Goal: Task Accomplishment & Management: Manage account settings

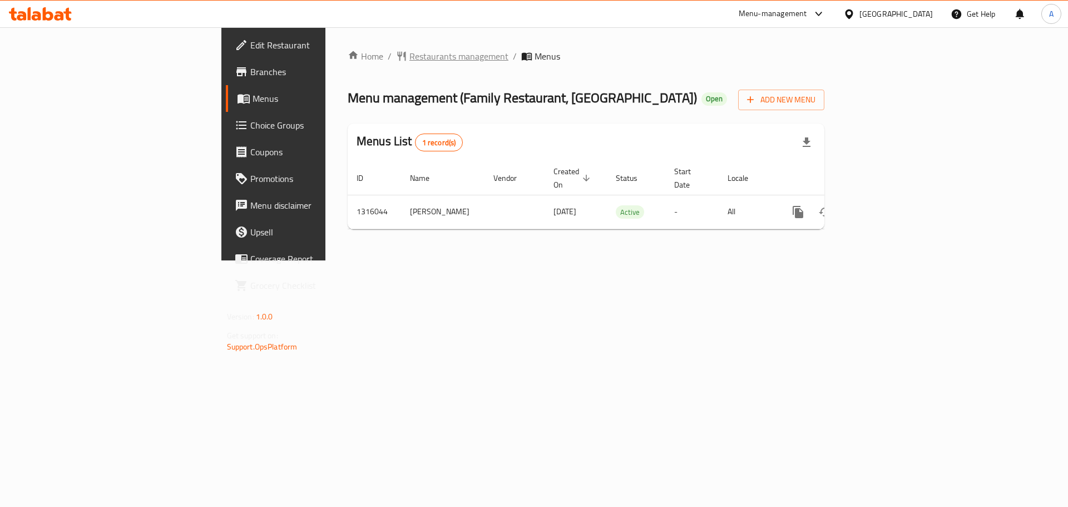
click at [409, 55] on span "Restaurants management" at bounding box center [458, 55] width 99 height 13
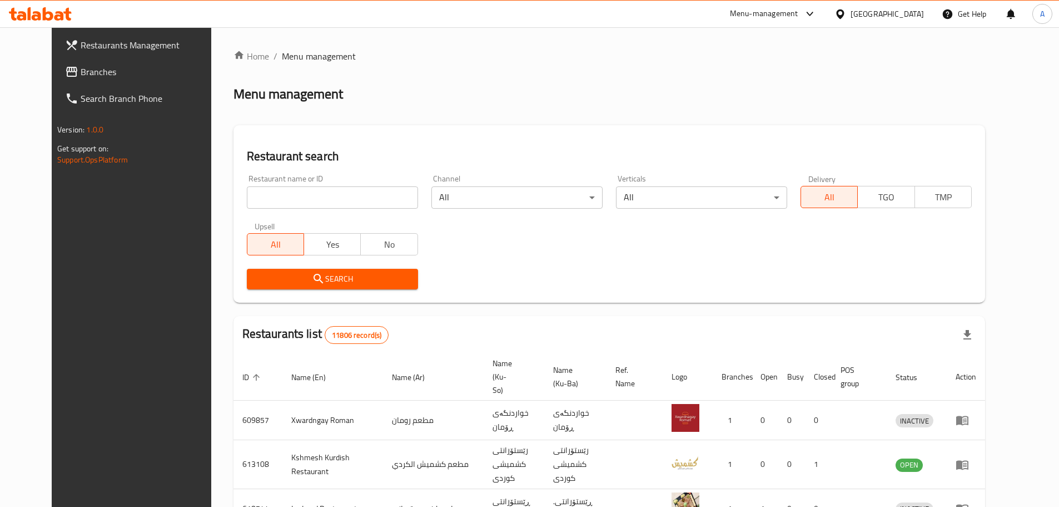
click at [81, 76] on span "Branches" at bounding box center [150, 71] width 139 height 13
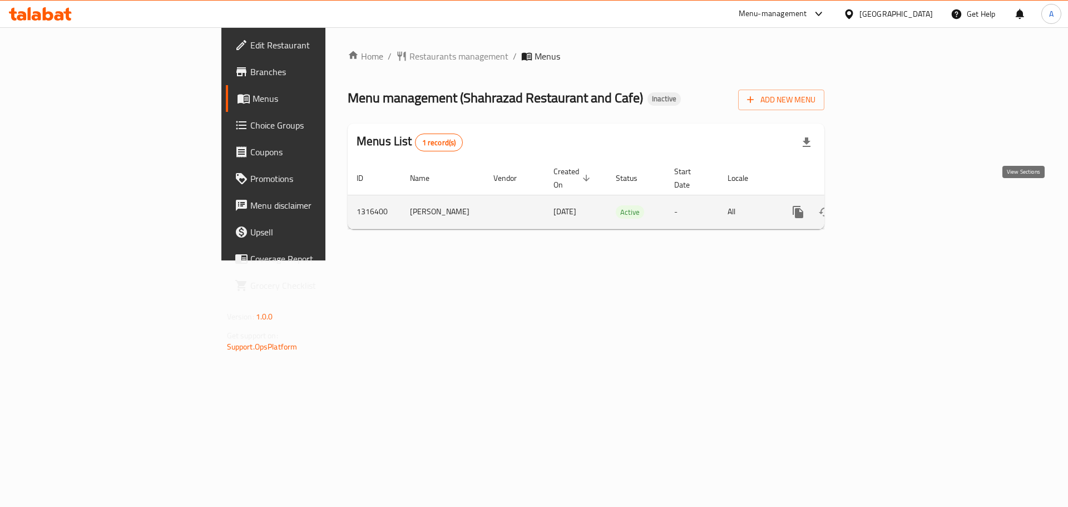
click at [885, 205] on icon "enhanced table" at bounding box center [877, 211] width 13 height 13
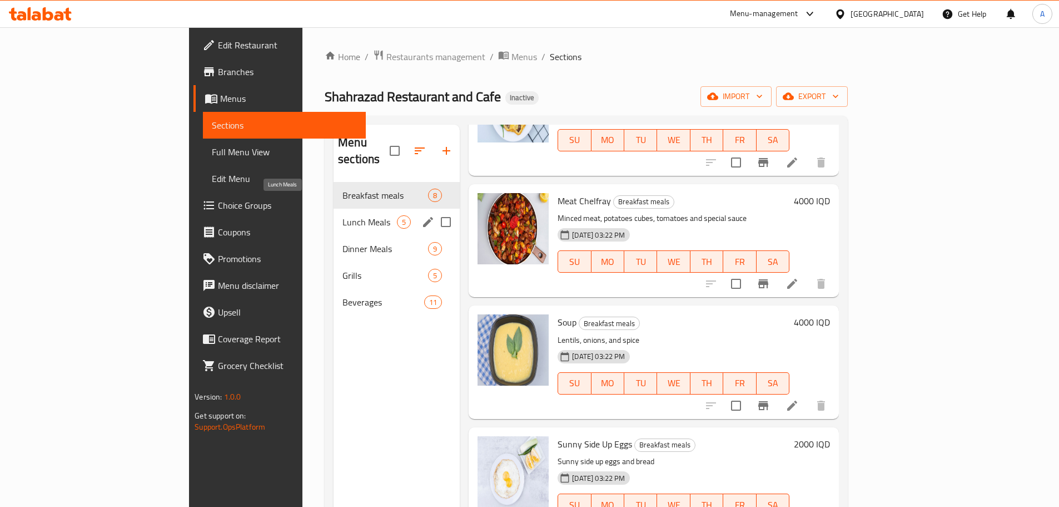
click at [343, 215] on span "Lunch Meals" at bounding box center [370, 221] width 54 height 13
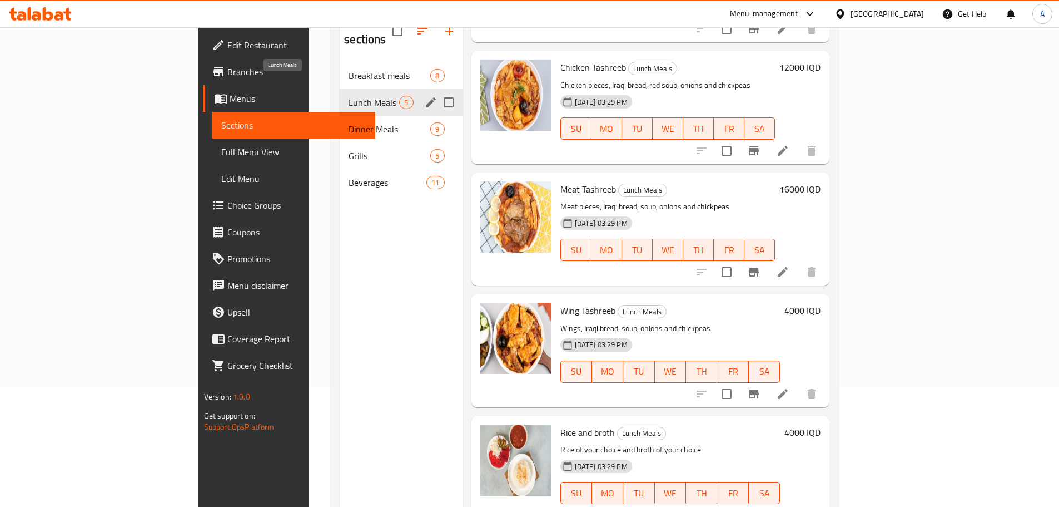
scroll to position [100, 0]
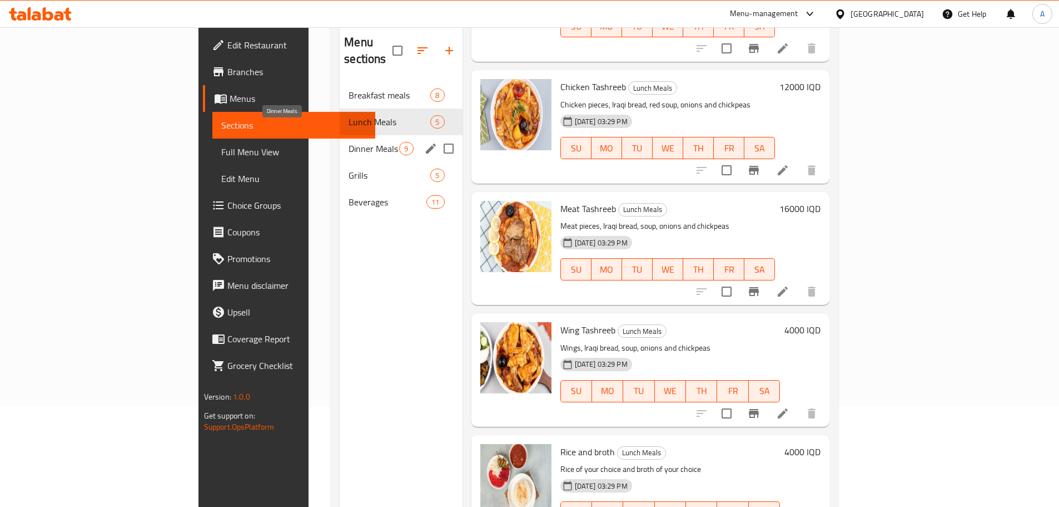
click at [349, 142] on span "Dinner Meals" at bounding box center [374, 148] width 51 height 13
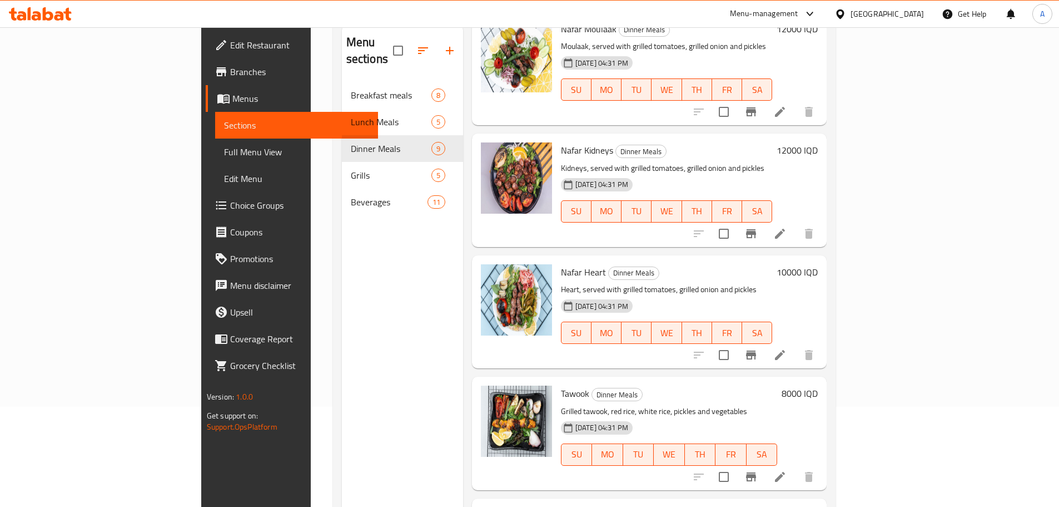
scroll to position [615, 0]
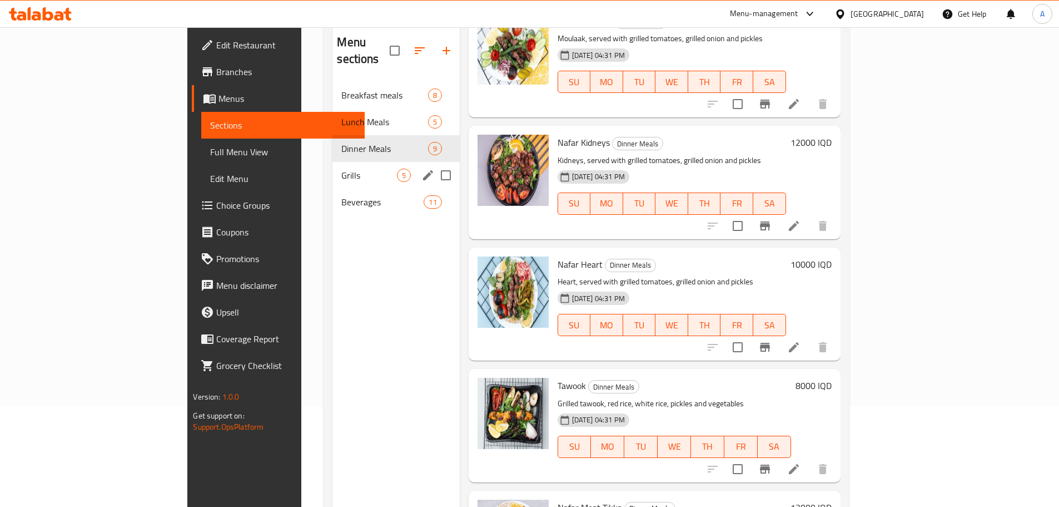
click at [341, 169] on span "Grills" at bounding box center [368, 175] width 55 height 13
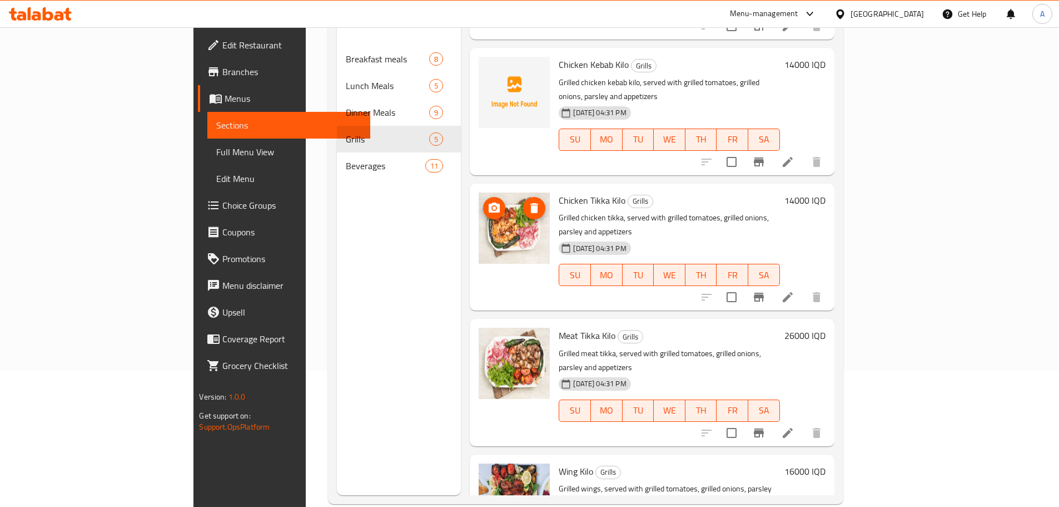
scroll to position [156, 0]
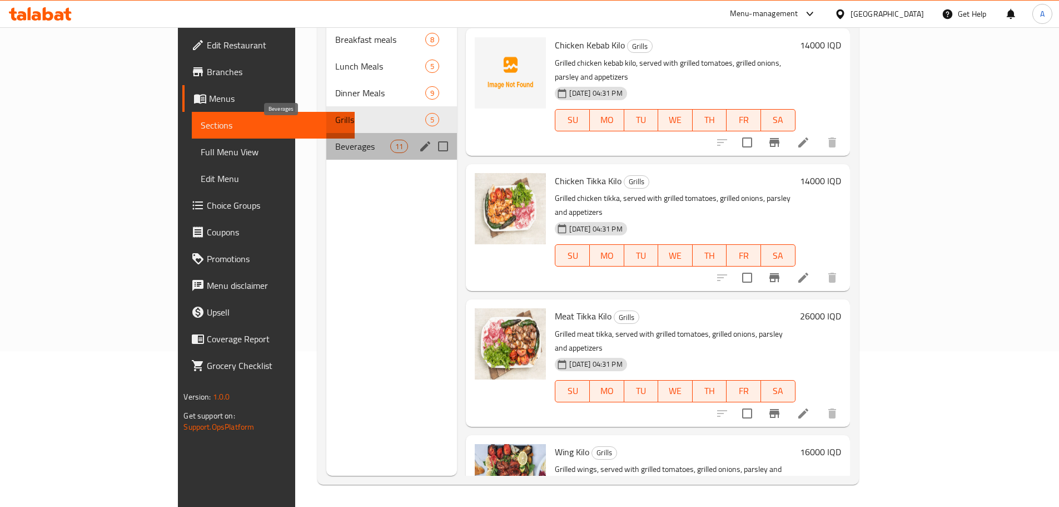
click at [335, 140] on span "Beverages" at bounding box center [362, 146] width 55 height 13
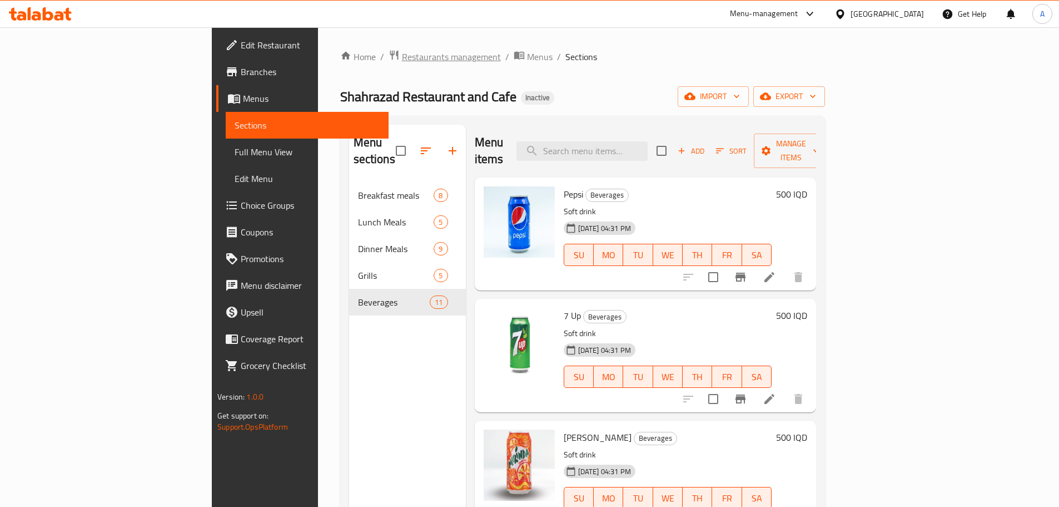
click at [402, 61] on span "Restaurants management" at bounding box center [451, 56] width 99 height 13
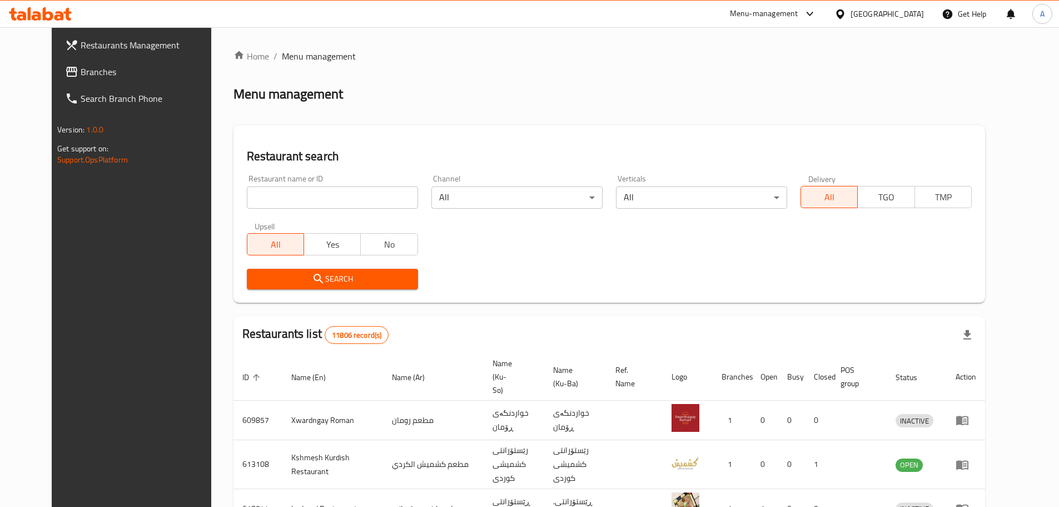
click at [102, 80] on link "Branches" at bounding box center [142, 71] width 172 height 27
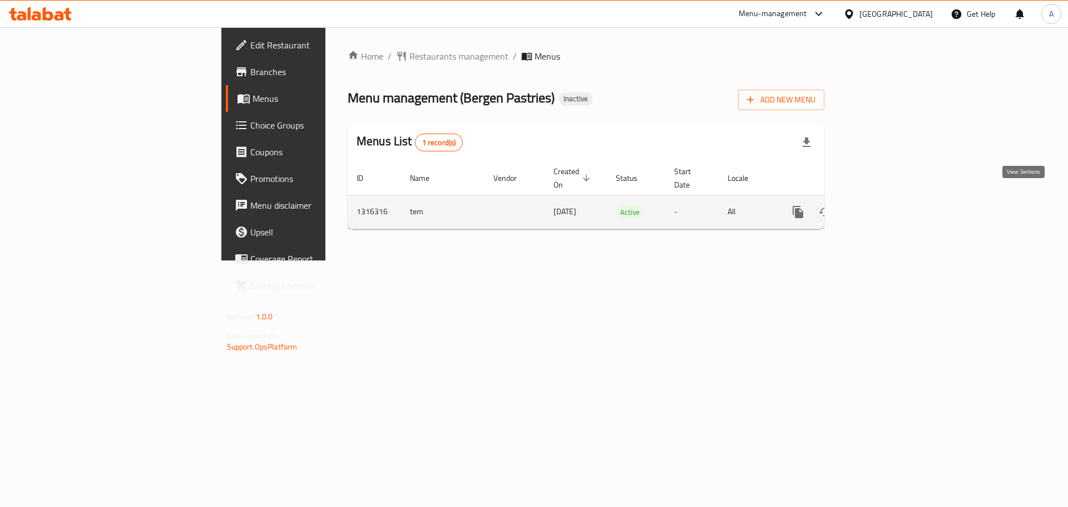
click at [885, 205] on icon "enhanced table" at bounding box center [877, 211] width 13 height 13
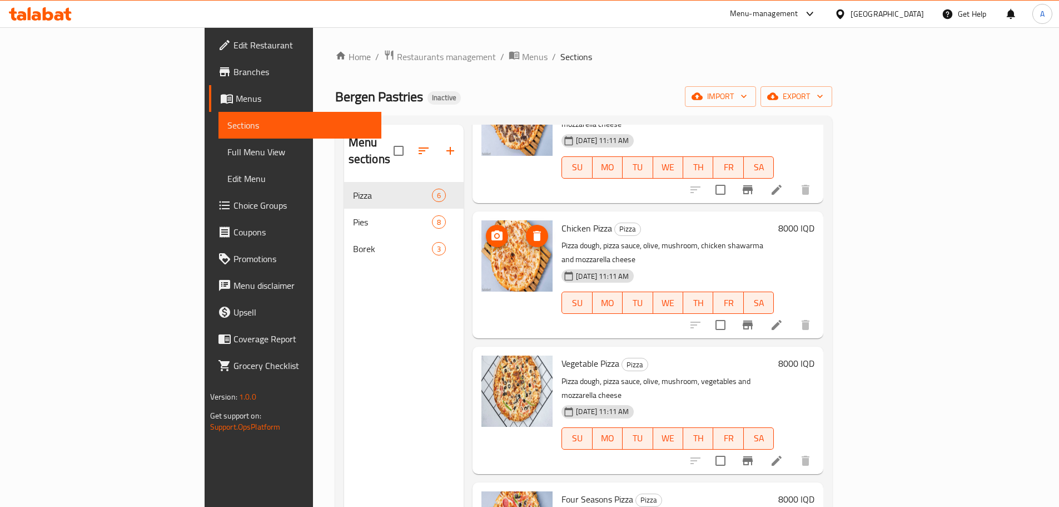
scroll to position [250, 0]
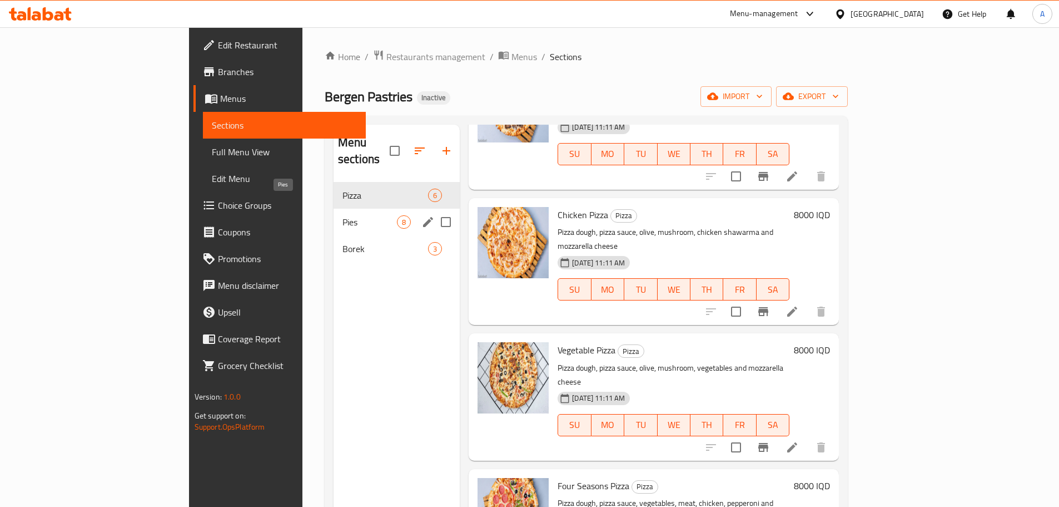
click at [343, 215] on span "Pies" at bounding box center [370, 221] width 54 height 13
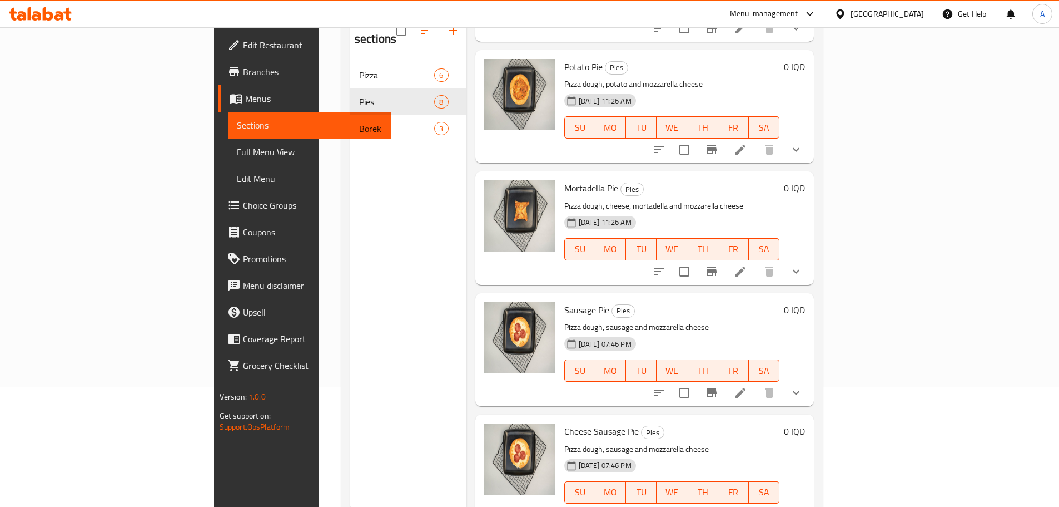
scroll to position [100, 0]
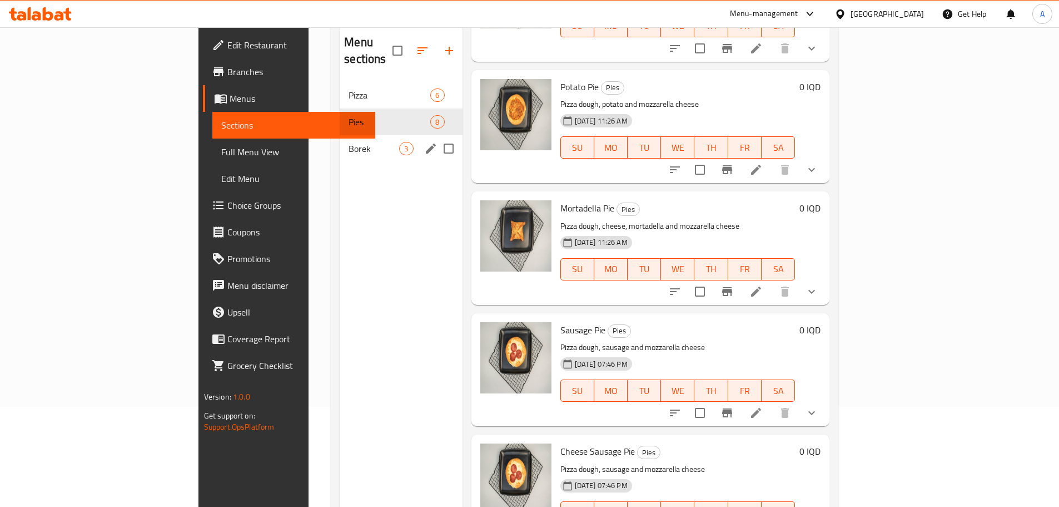
click at [349, 142] on span "Borek" at bounding box center [374, 148] width 51 height 13
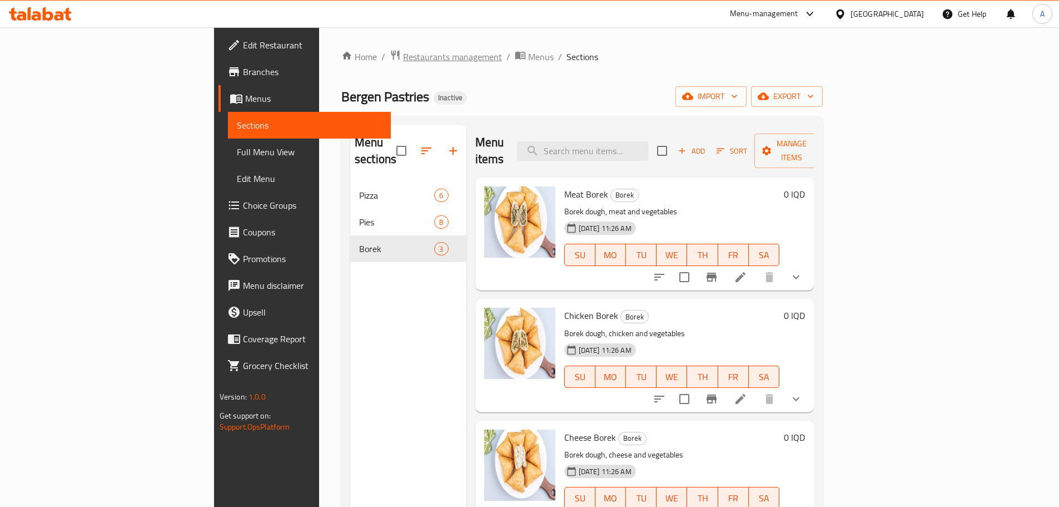
click at [403, 61] on span "Restaurants management" at bounding box center [452, 56] width 99 height 13
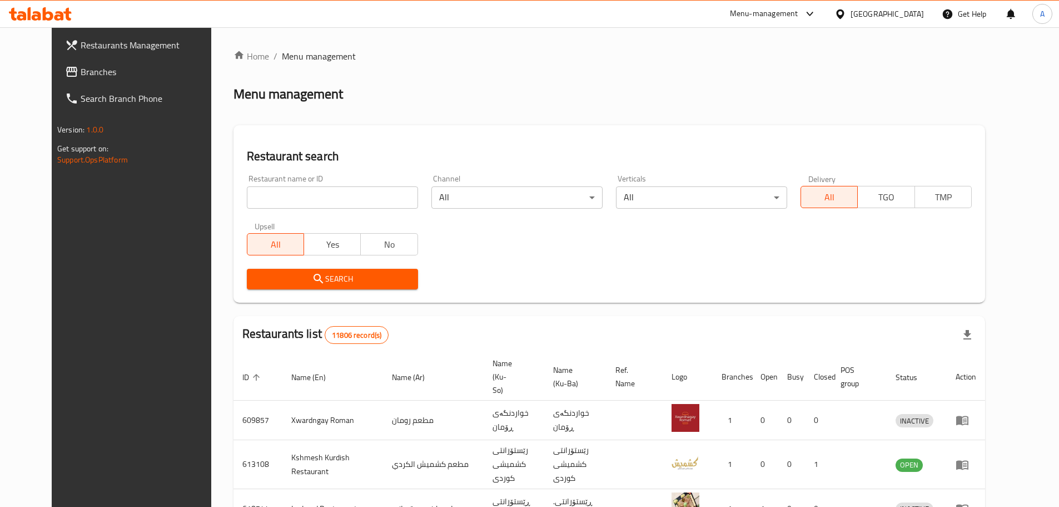
click at [108, 79] on link "Branches" at bounding box center [142, 71] width 172 height 27
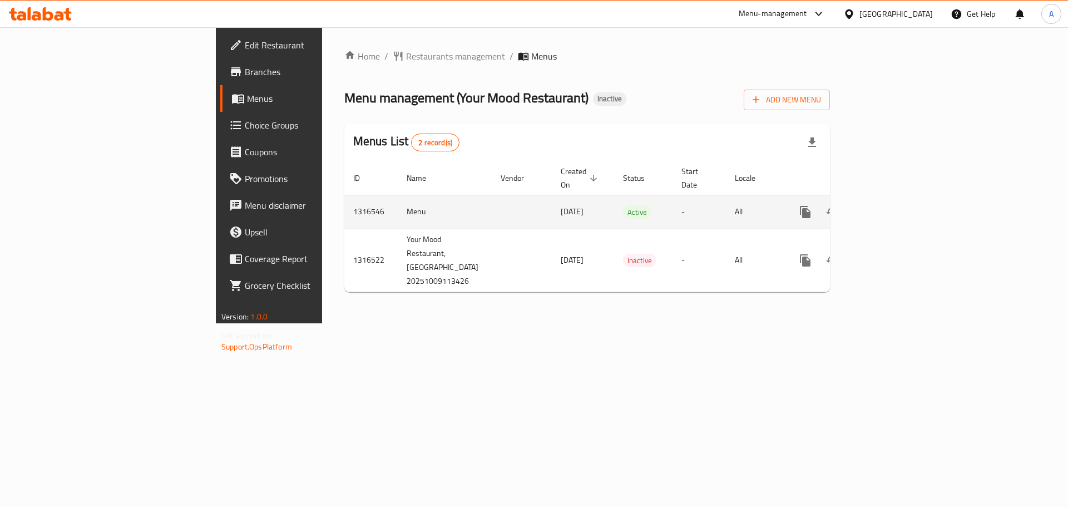
click at [892, 205] on icon "enhanced table" at bounding box center [885, 211] width 13 height 13
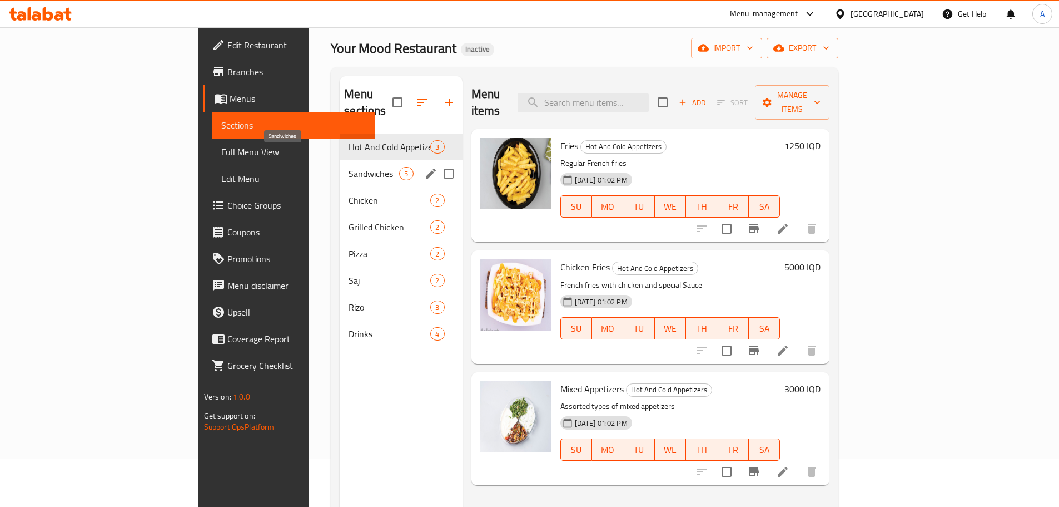
scroll to position [44, 0]
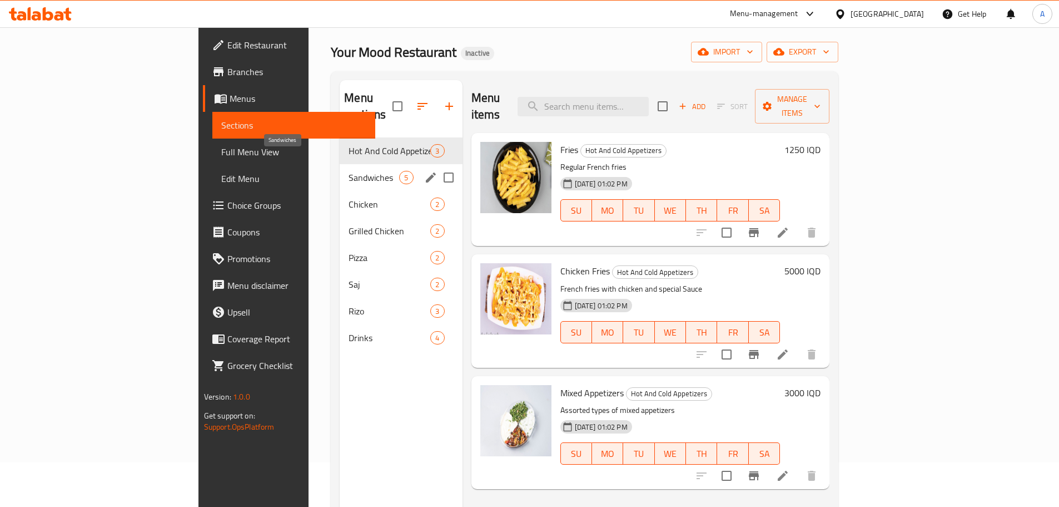
click at [349, 171] on span "Sandwiches" at bounding box center [374, 177] width 51 height 13
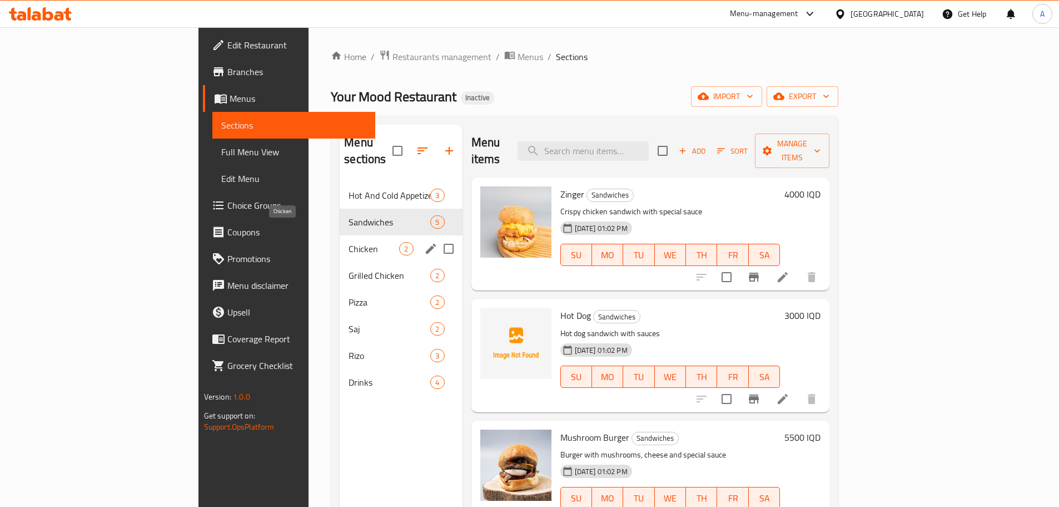
click at [349, 242] on span "Chicken" at bounding box center [374, 248] width 51 height 13
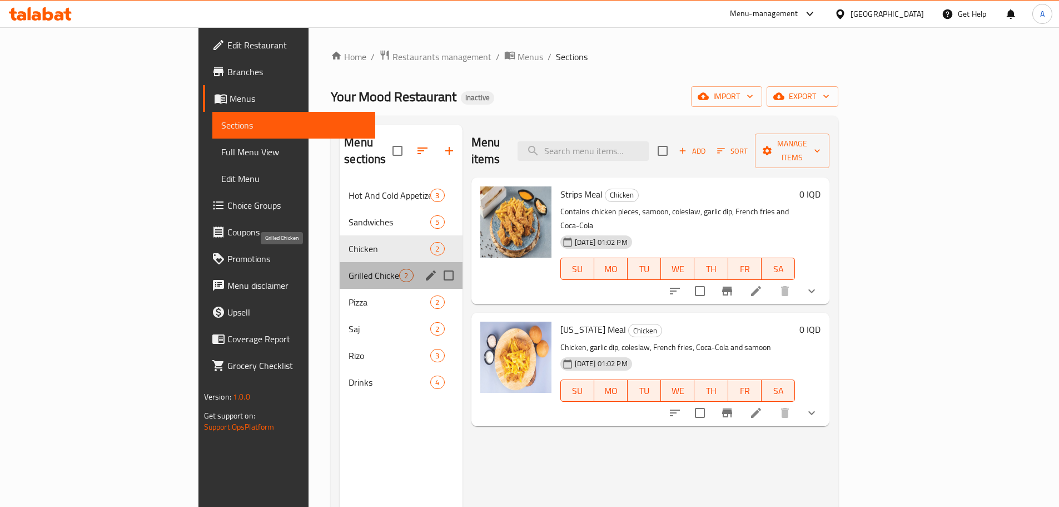
click at [349, 269] on span "Grilled Chicken" at bounding box center [374, 275] width 51 height 13
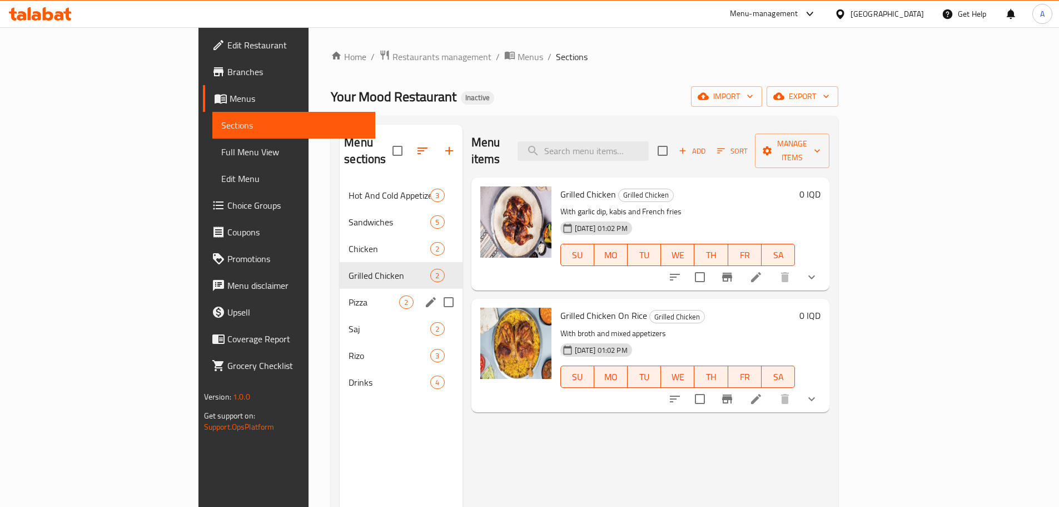
click at [340, 289] on div "Pizza 2" at bounding box center [401, 302] width 122 height 27
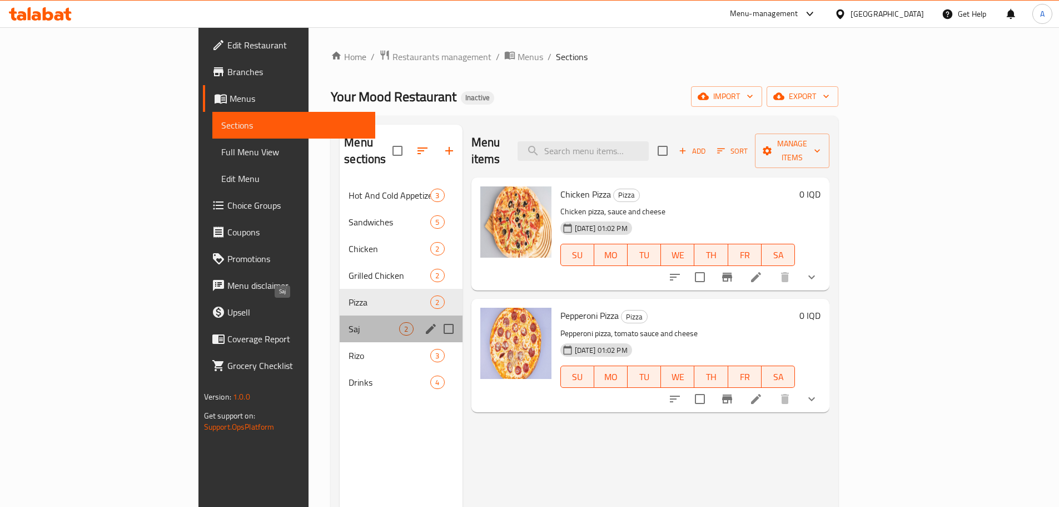
click at [349, 322] on span "Saj" at bounding box center [374, 328] width 51 height 13
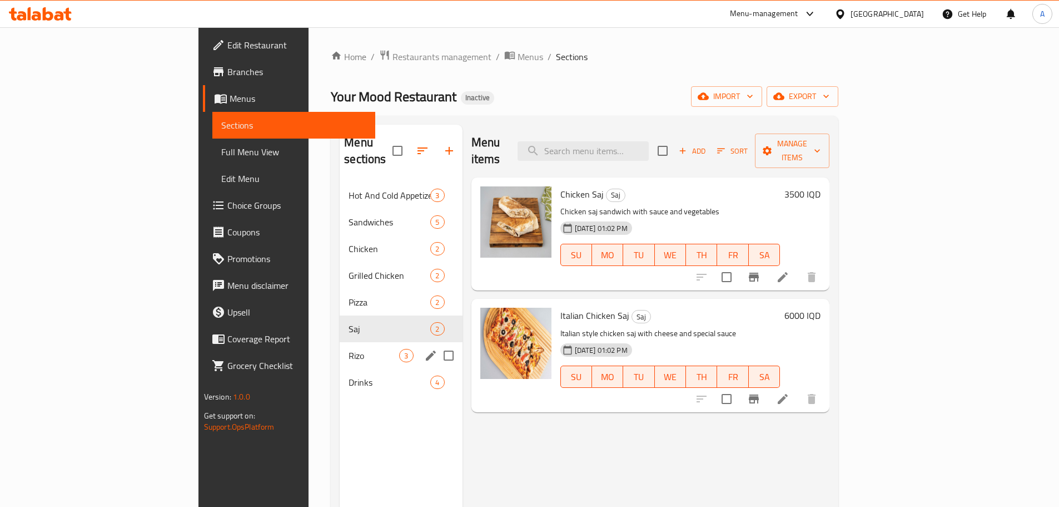
click at [349, 349] on span "Rizo" at bounding box center [374, 355] width 51 height 13
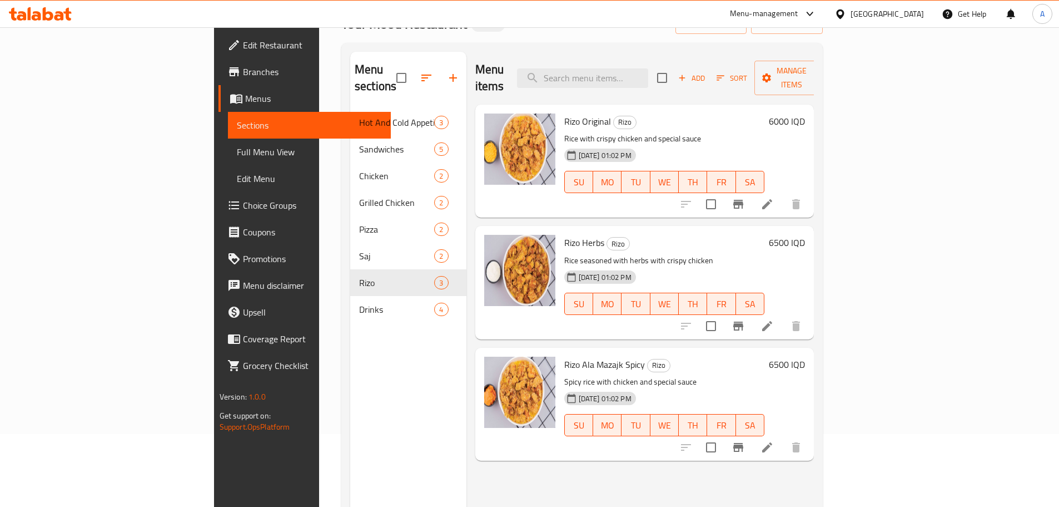
scroll to position [156, 0]
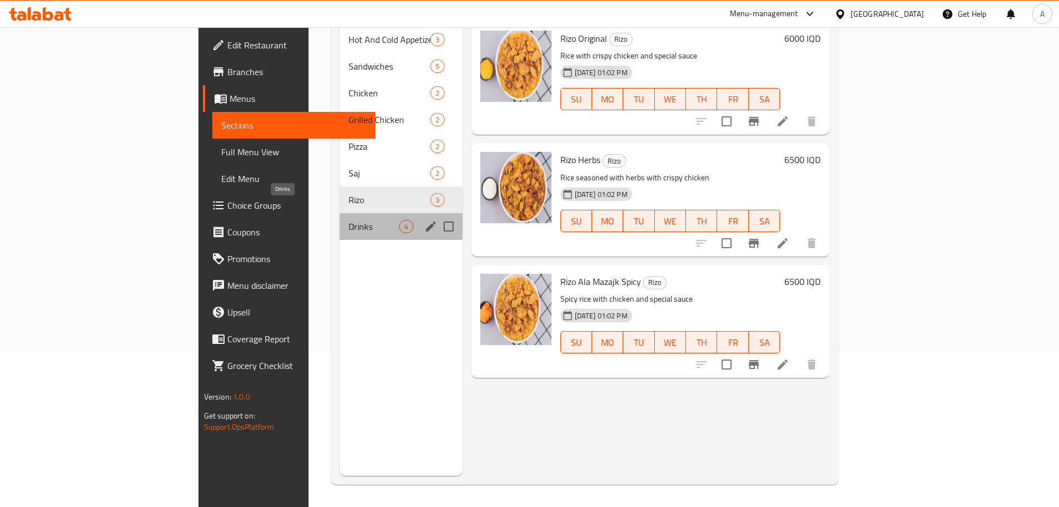
click at [349, 220] on span "Drinks" at bounding box center [374, 226] width 51 height 13
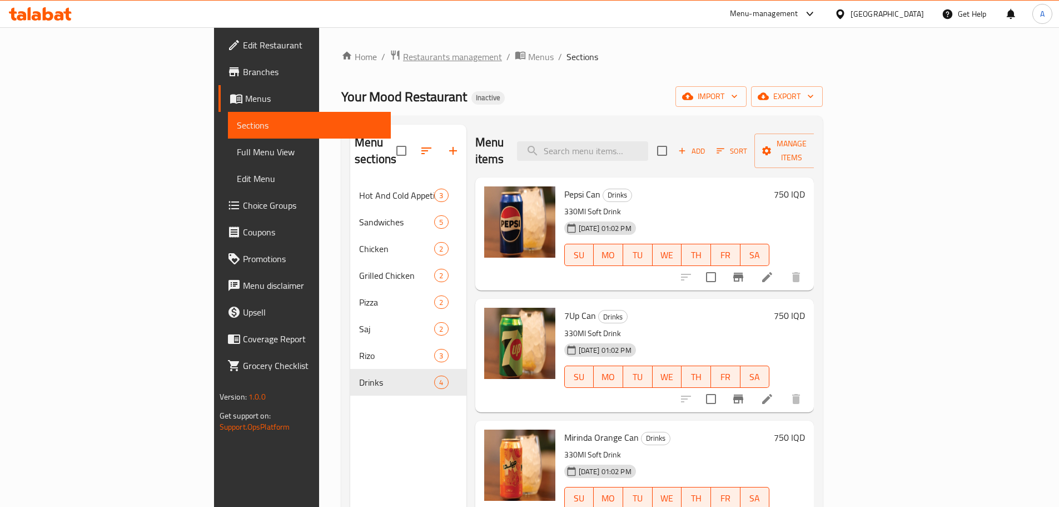
click at [403, 53] on span "Restaurants management" at bounding box center [452, 56] width 99 height 13
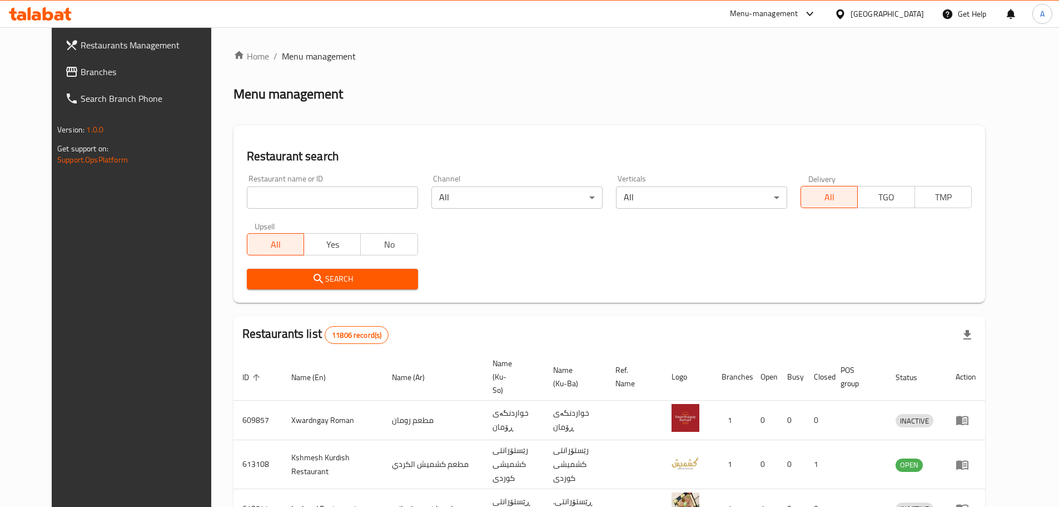
click at [81, 77] on span "Branches" at bounding box center [150, 71] width 139 height 13
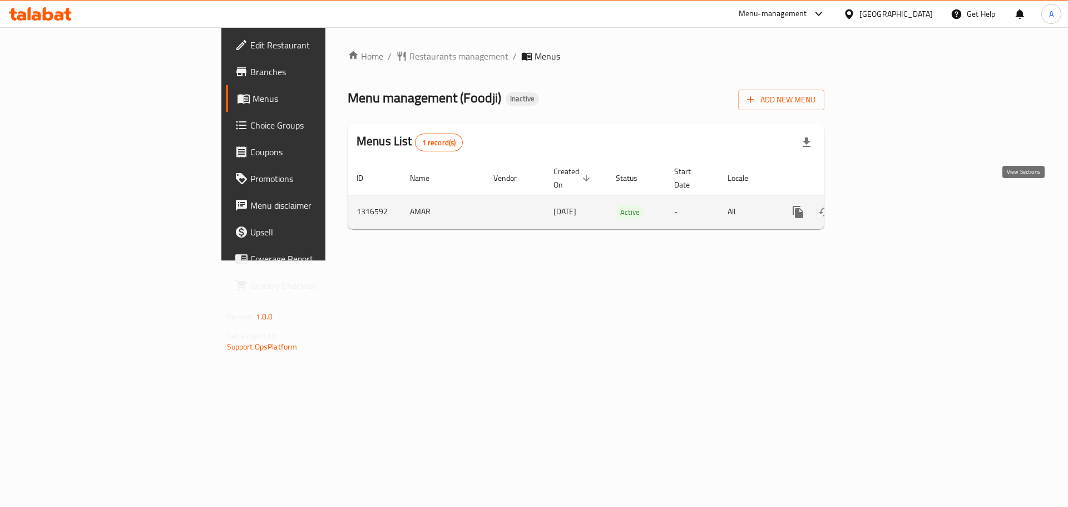
click at [885, 205] on icon "enhanced table" at bounding box center [877, 211] width 13 height 13
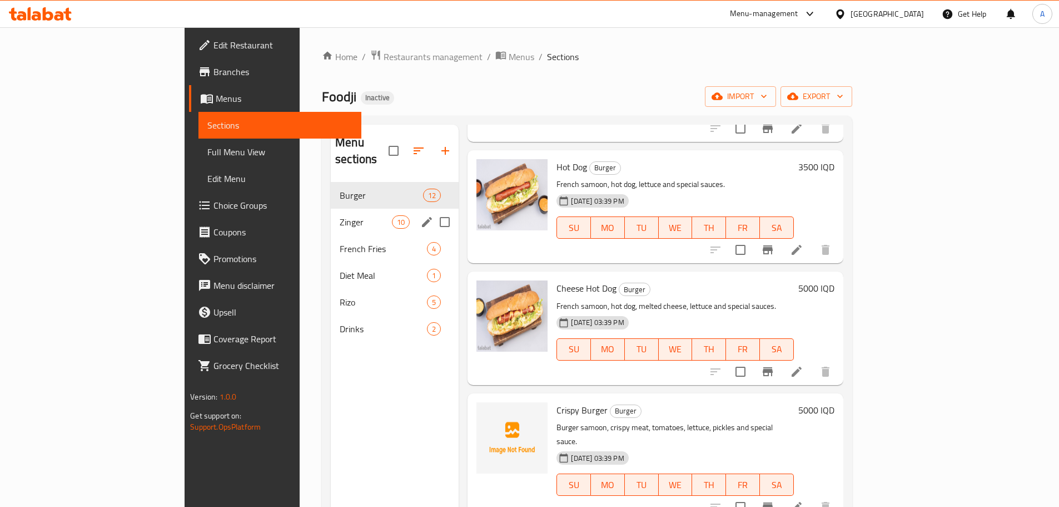
click at [331, 209] on div "Zinger 10" at bounding box center [395, 222] width 128 height 27
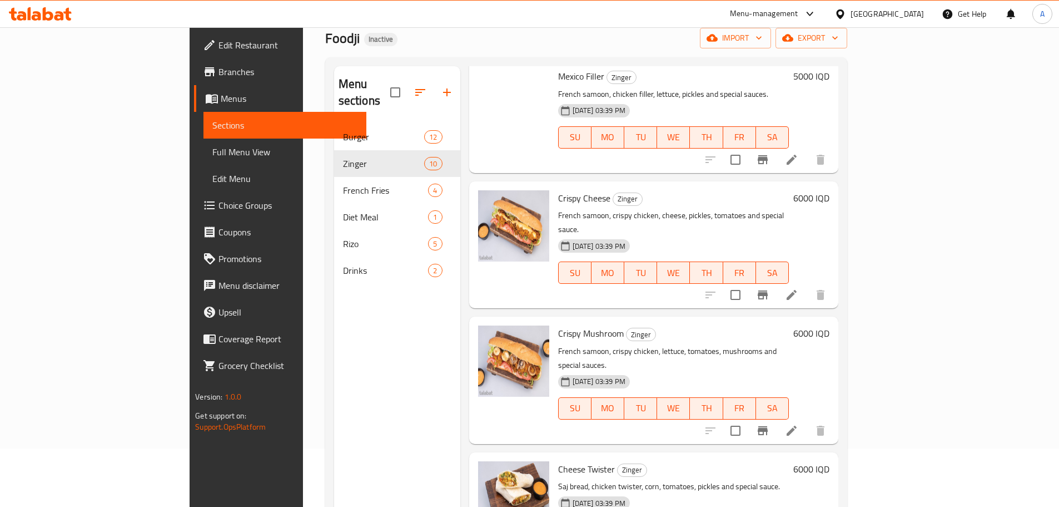
scroll to position [156, 0]
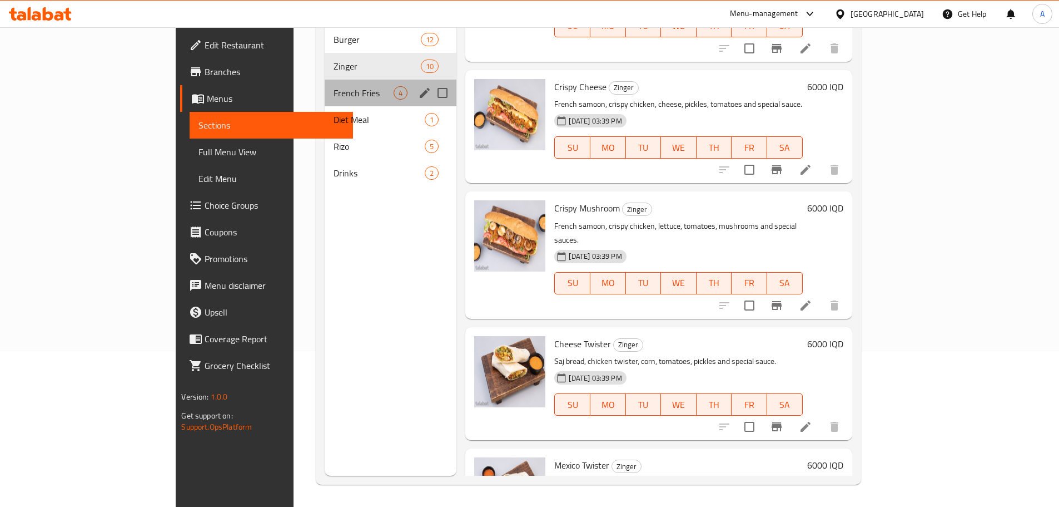
click at [325, 80] on div "French Fries 4" at bounding box center [391, 93] width 132 height 27
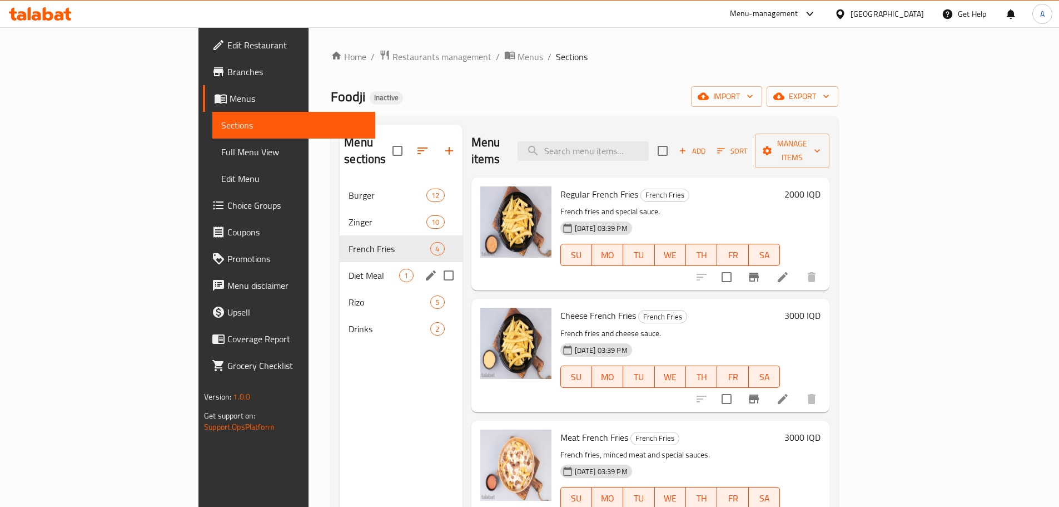
click at [340, 262] on div "Diet Meal 1" at bounding box center [401, 275] width 122 height 27
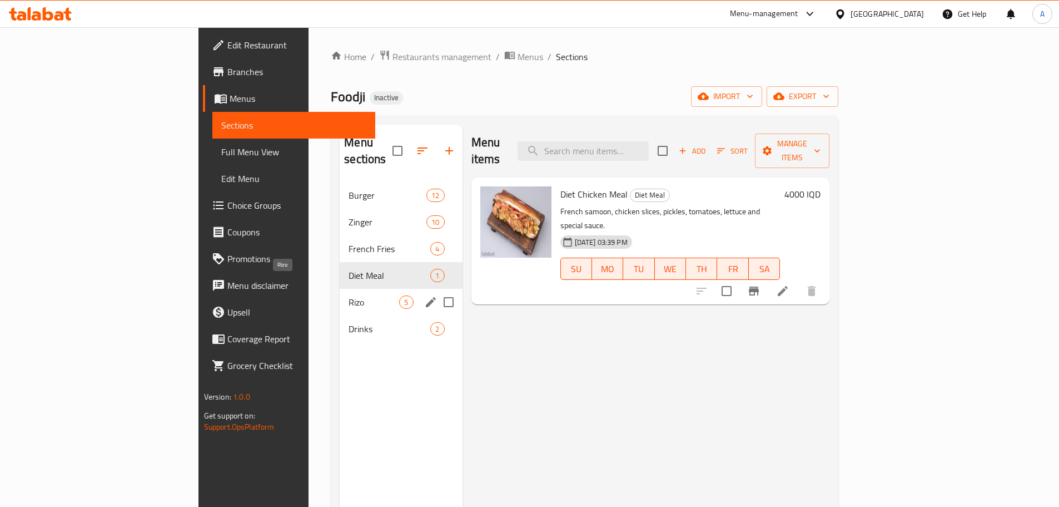
click at [349, 295] on span "Rizo" at bounding box center [374, 301] width 51 height 13
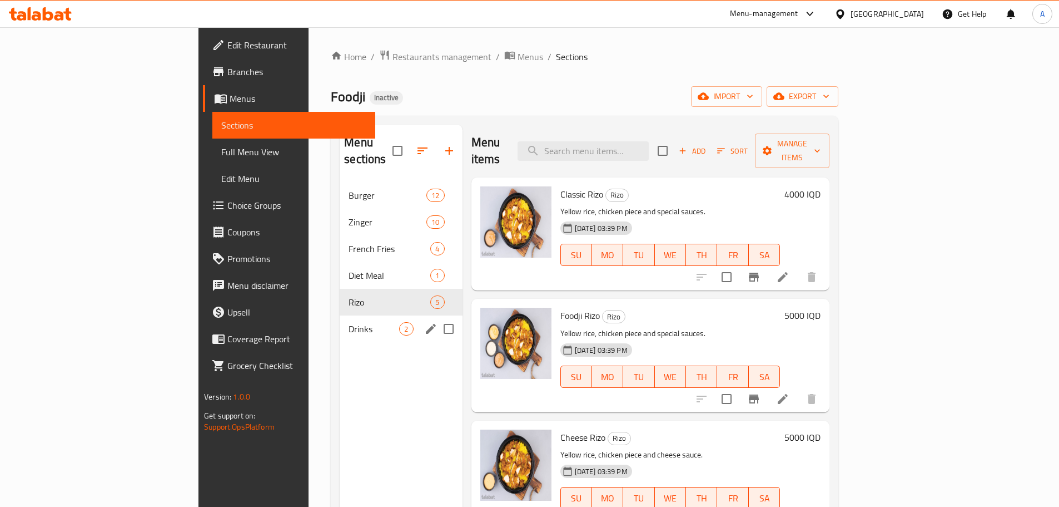
click at [349, 322] on span "Drinks" at bounding box center [374, 328] width 51 height 13
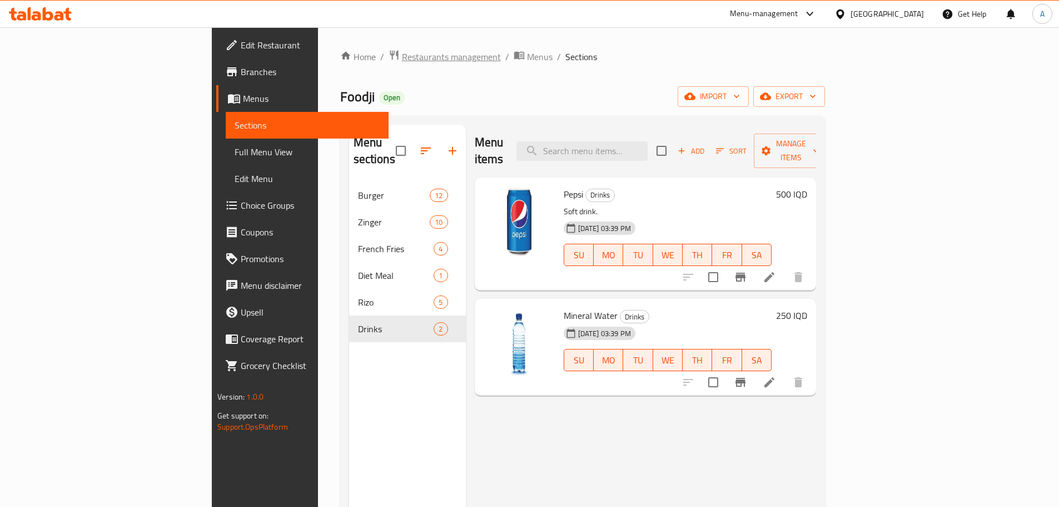
click at [402, 50] on span "Restaurants management" at bounding box center [451, 56] width 99 height 13
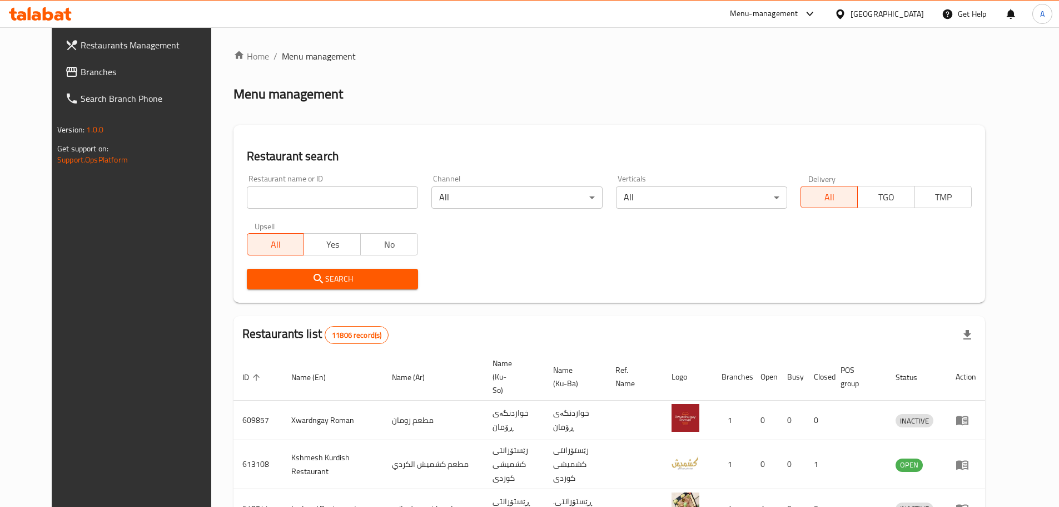
click at [81, 77] on span "Branches" at bounding box center [150, 71] width 139 height 13
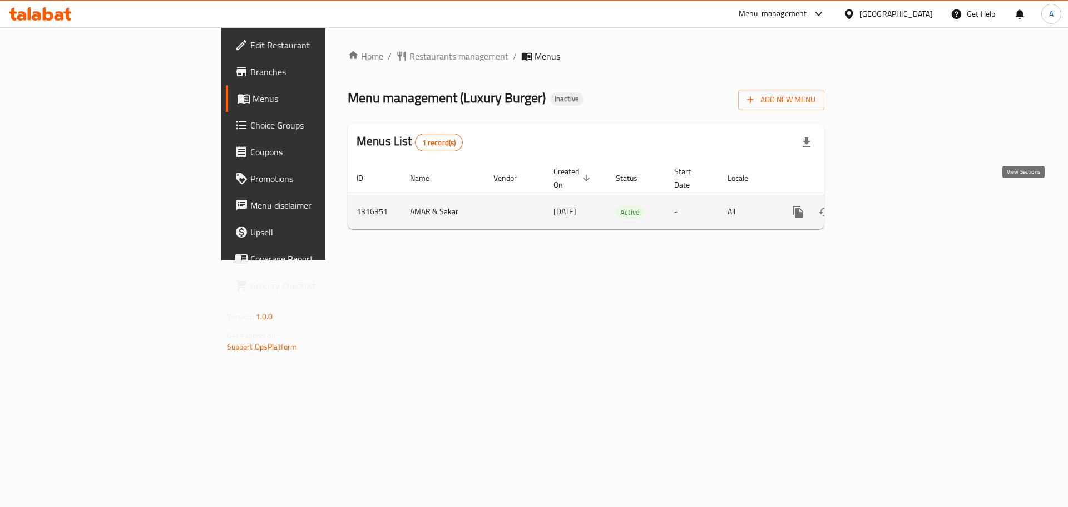
click at [885, 205] on icon "enhanced table" at bounding box center [877, 211] width 13 height 13
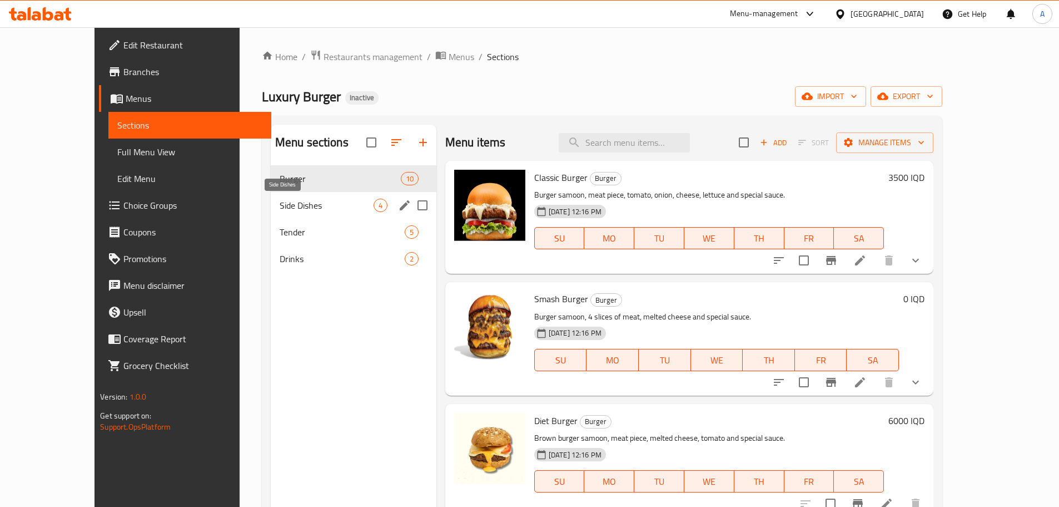
click at [280, 209] on span "Side Dishes" at bounding box center [327, 205] width 94 height 13
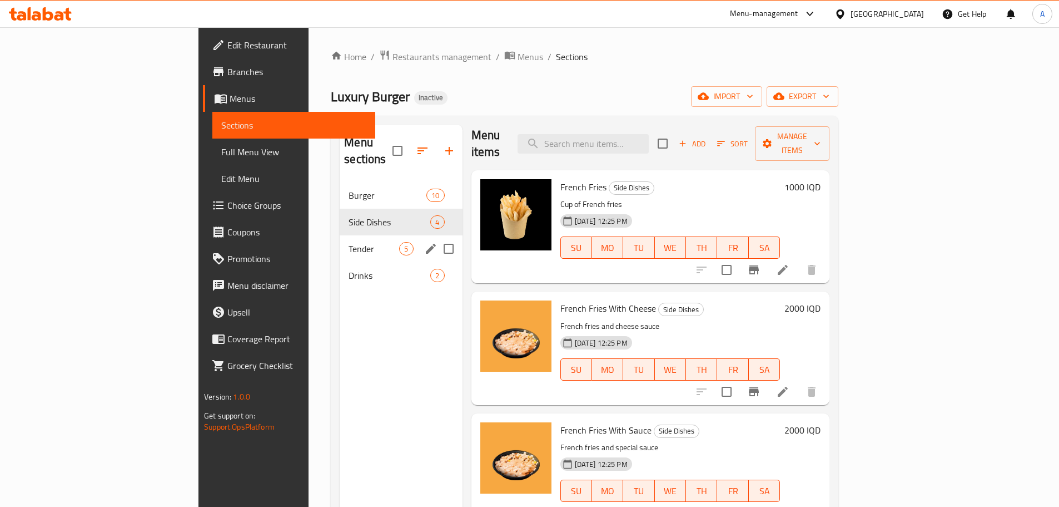
click at [349, 242] on span "Tender" at bounding box center [374, 248] width 51 height 13
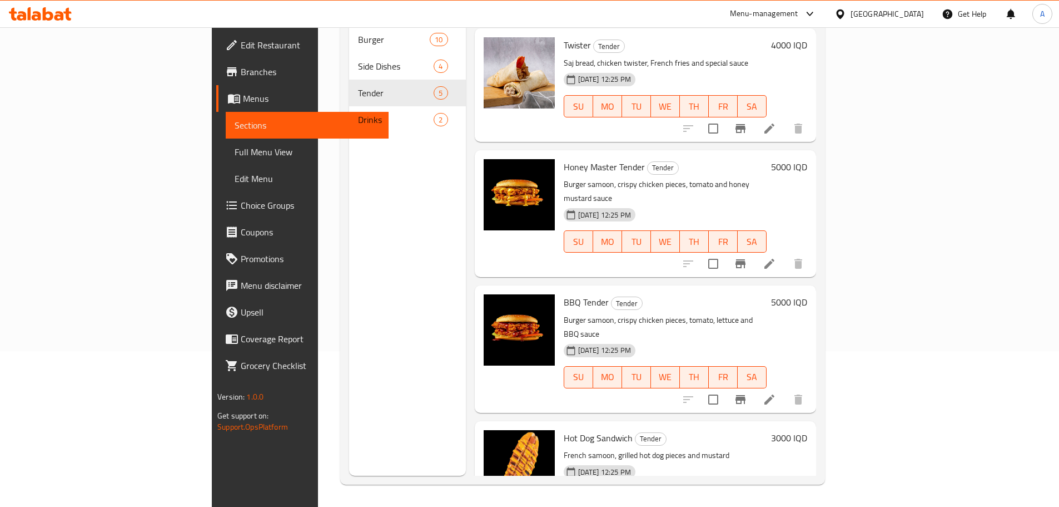
scroll to position [44, 0]
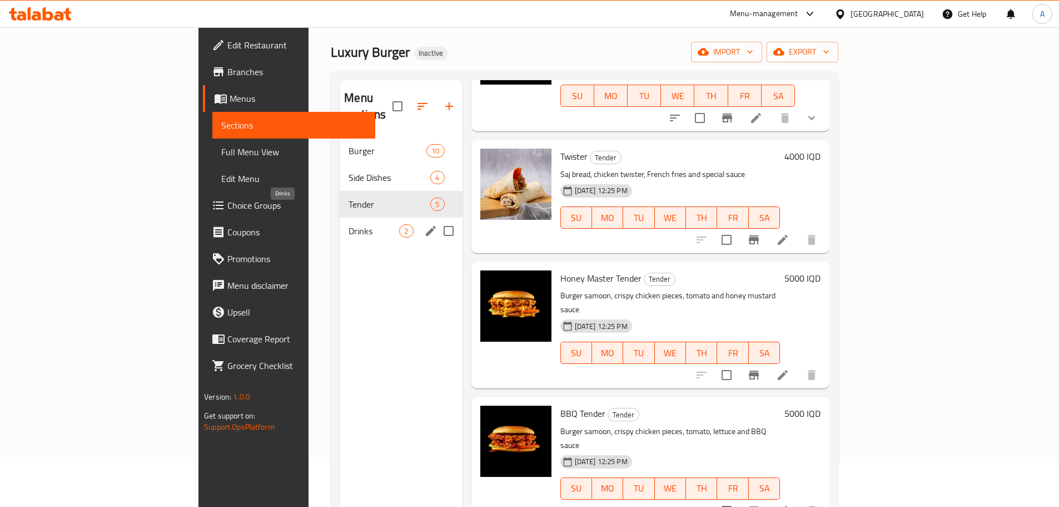
click at [349, 224] on span "Drinks" at bounding box center [374, 230] width 51 height 13
